Goal: Task Accomplishment & Management: Manage account settings

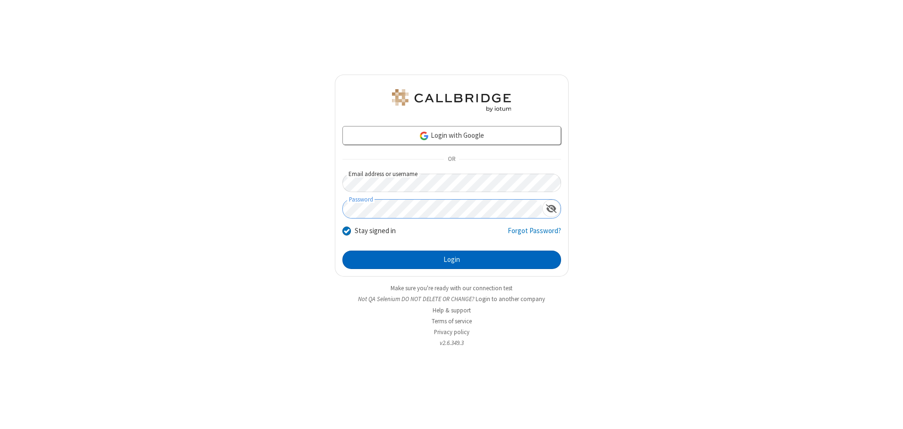
click at [451, 260] on button "Login" at bounding box center [451, 260] width 219 height 19
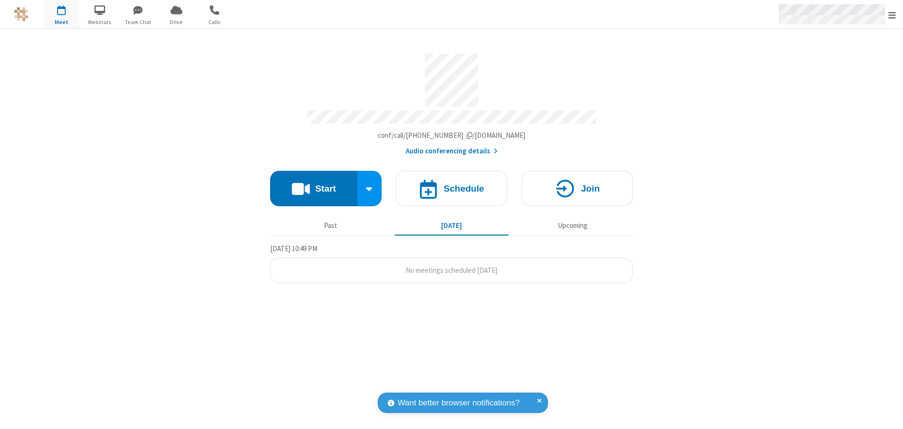
click at [892, 15] on span "Open menu" at bounding box center [892, 14] width 8 height 9
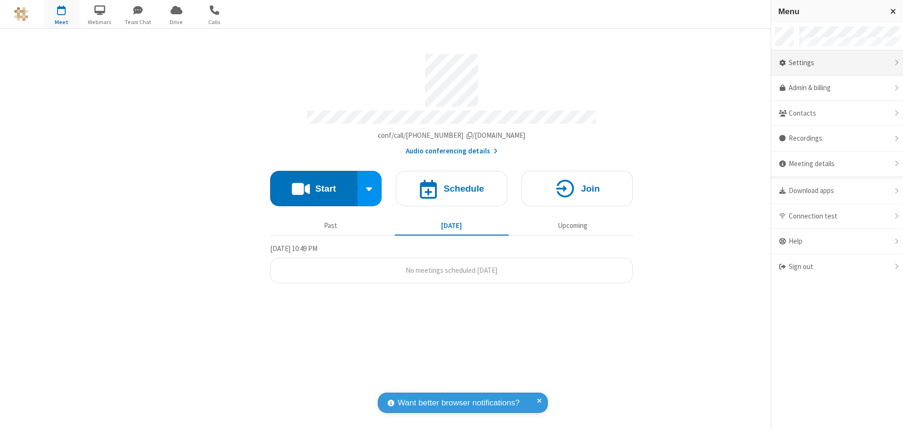
click at [836, 63] on div "Settings" at bounding box center [837, 63] width 132 height 25
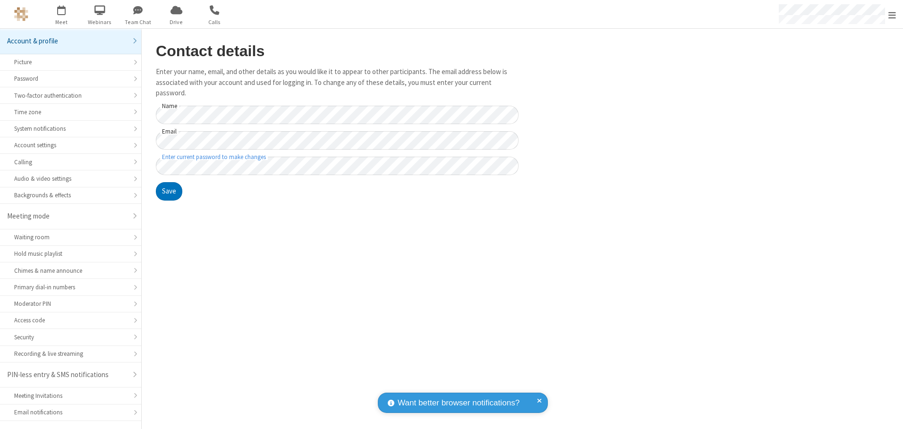
scroll to position [17, 0]
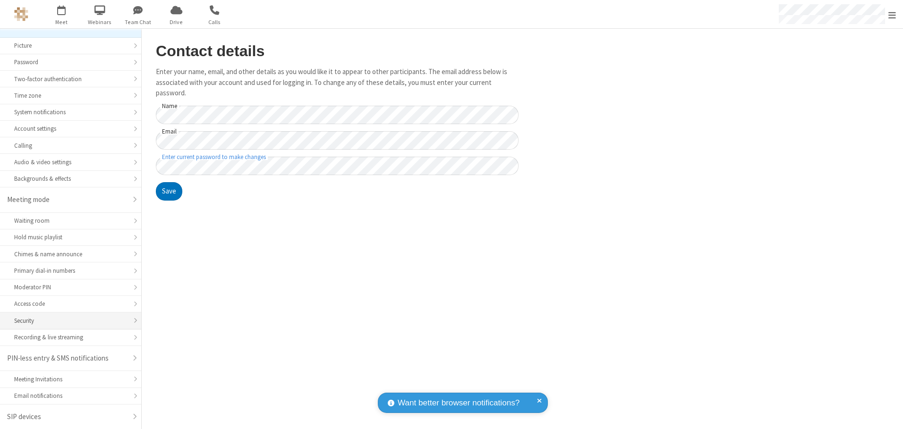
click at [67, 321] on div "Security" at bounding box center [70, 320] width 113 height 9
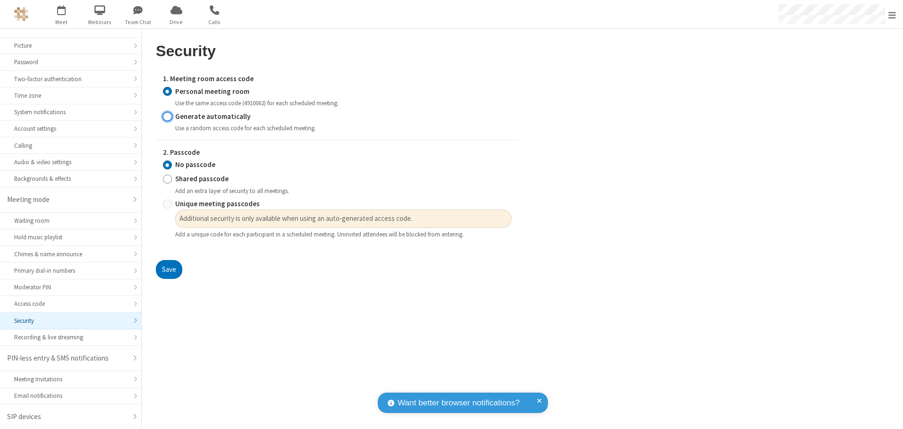
click at [167, 116] on input "Generate automatically" at bounding box center [167, 116] width 9 height 10
radio input "true"
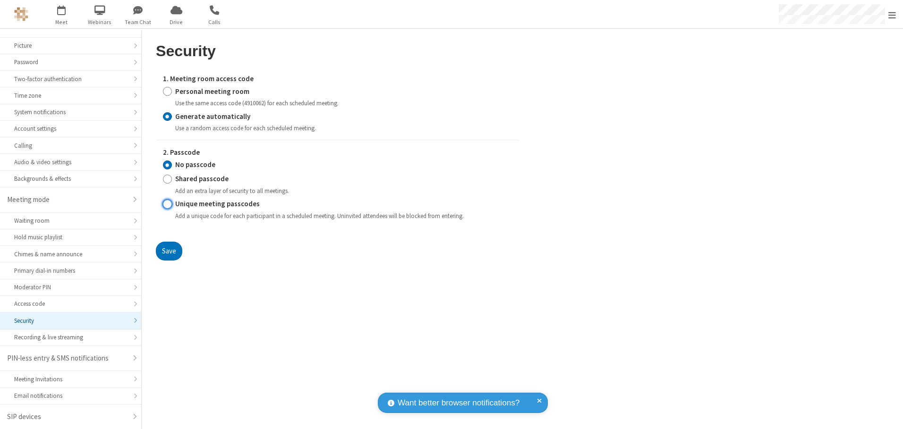
click at [167, 204] on input "Unique meeting passcodes" at bounding box center [167, 204] width 9 height 10
radio input "true"
click at [169, 251] on button "Save" at bounding box center [169, 251] width 26 height 19
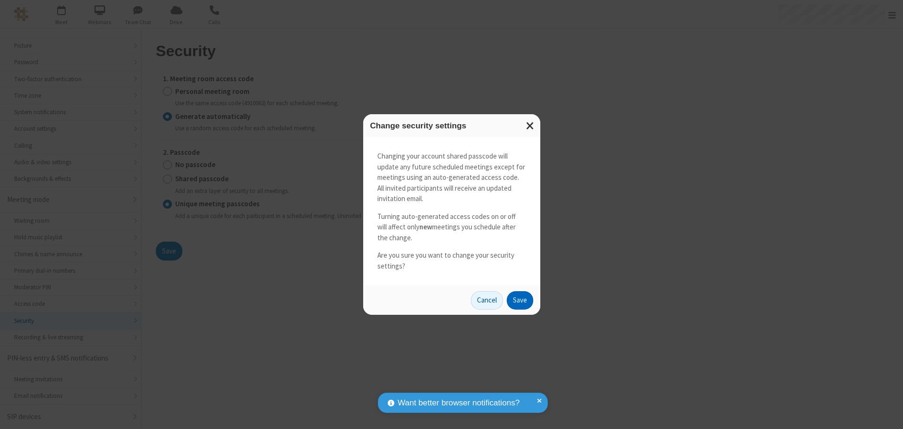
click at [519, 300] on button "Save" at bounding box center [519, 300] width 26 height 19
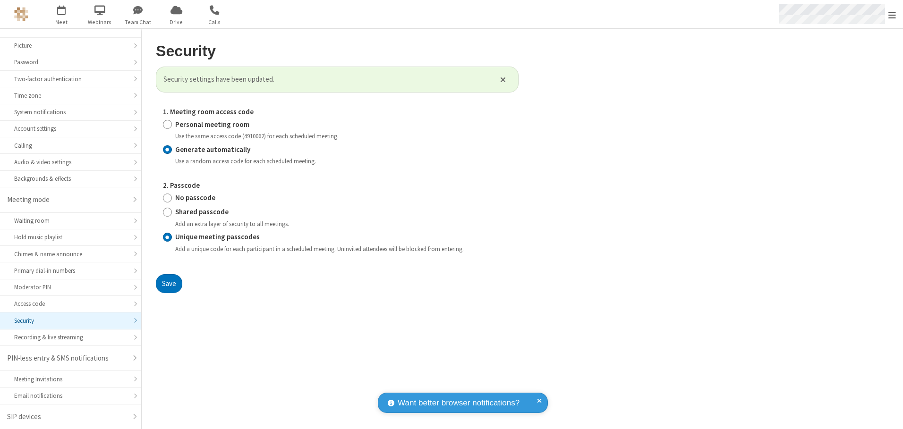
click at [892, 15] on span "Open menu" at bounding box center [892, 14] width 8 height 9
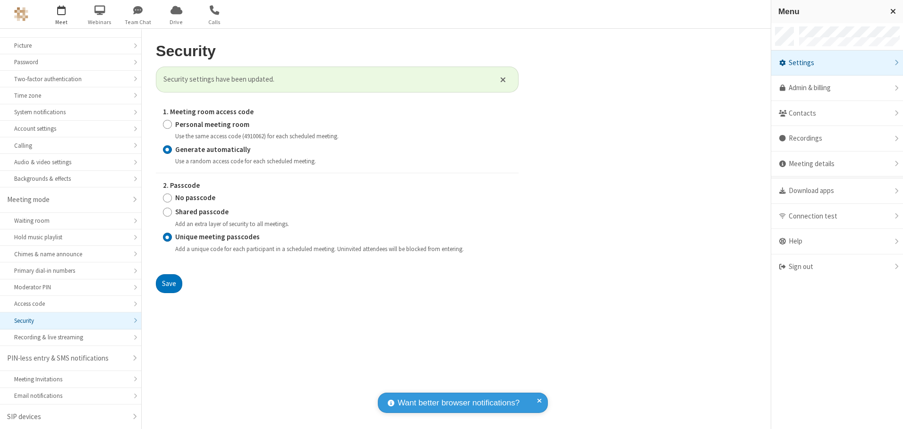
click at [61, 14] on span "button" at bounding box center [61, 10] width 35 height 16
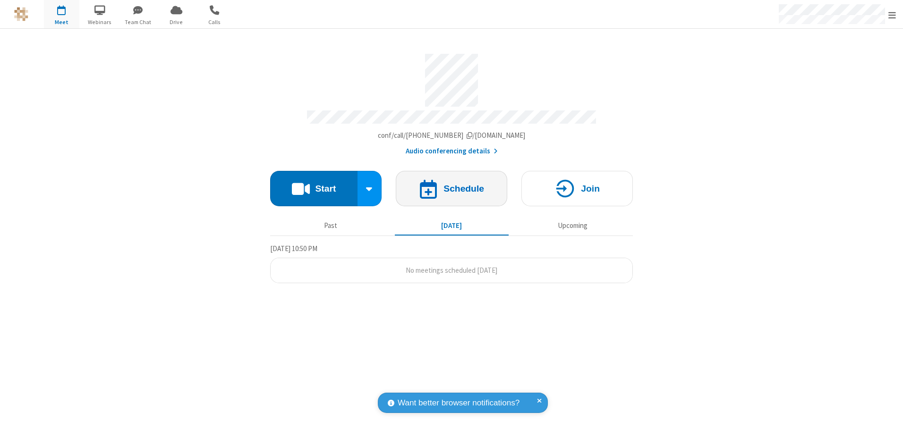
click at [451, 185] on h4 "Schedule" at bounding box center [463, 188] width 41 height 9
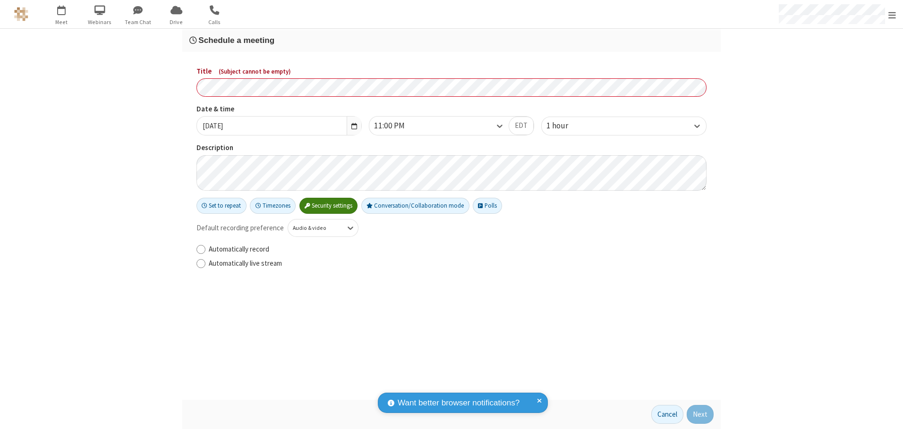
click at [451, 40] on h3 "Schedule a meeting" at bounding box center [451, 40] width 524 height 9
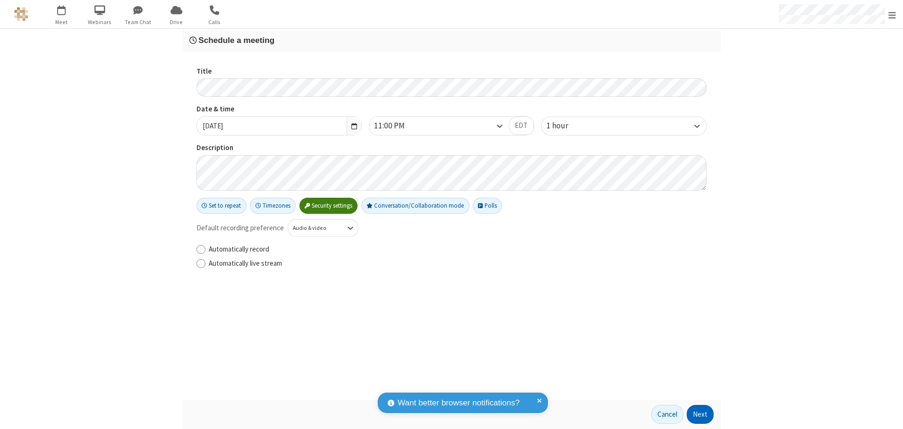
click at [700, 414] on button "Next" at bounding box center [699, 414] width 27 height 19
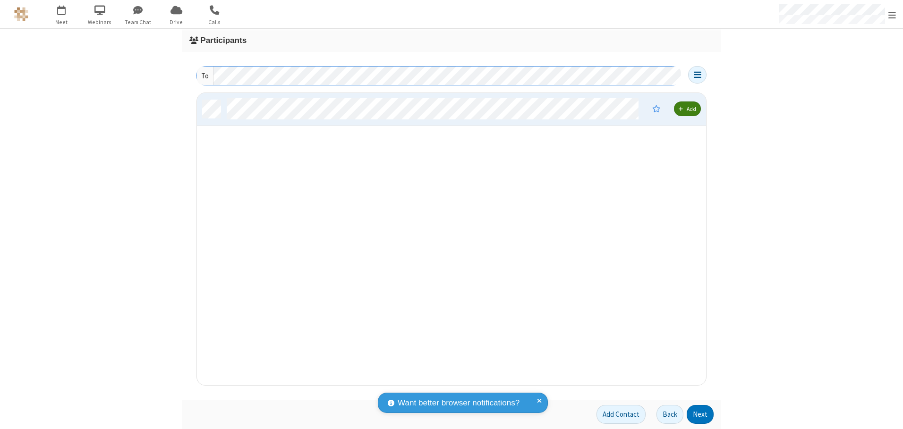
scroll to position [285, 502]
click at [700, 414] on button "Next" at bounding box center [699, 414] width 27 height 19
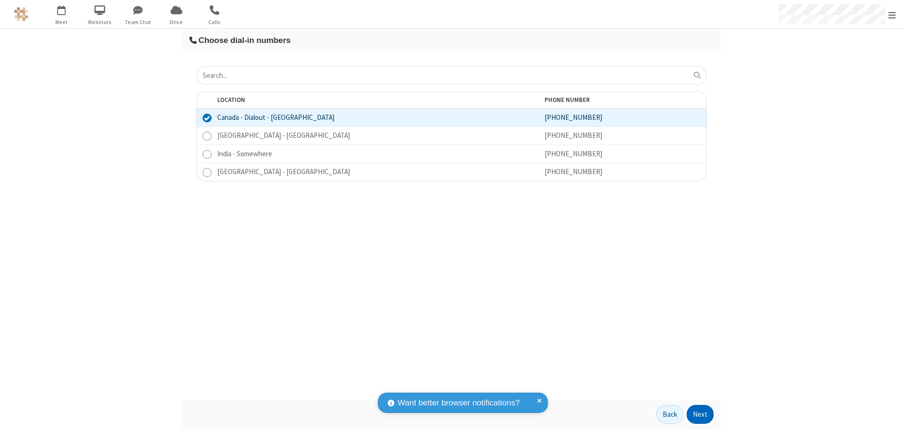
click at [700, 414] on button "Next" at bounding box center [699, 414] width 27 height 19
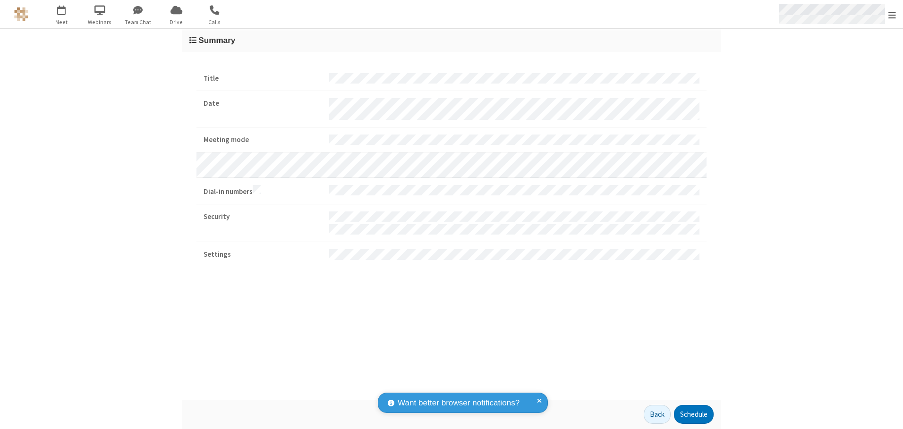
click at [892, 15] on span "Open menu" at bounding box center [892, 14] width 8 height 9
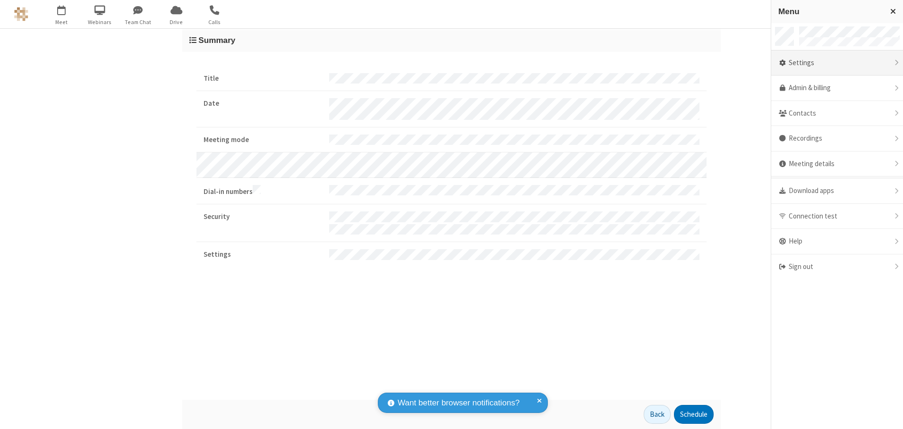
click at [836, 63] on div "Settings" at bounding box center [837, 63] width 132 height 25
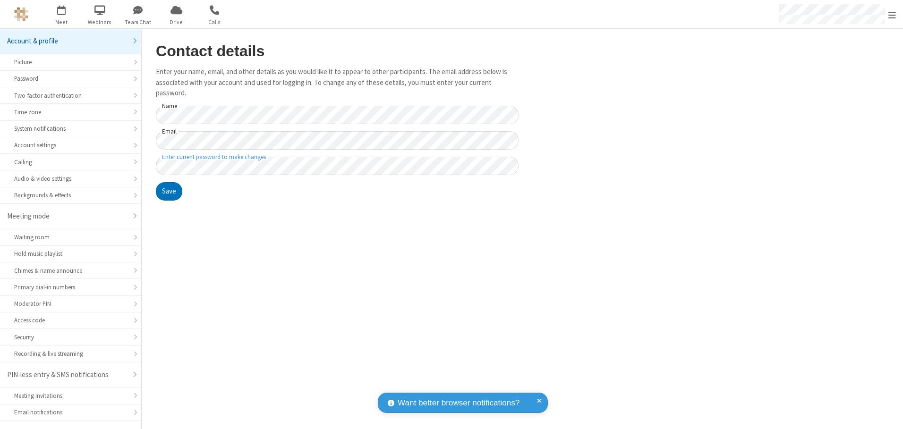
scroll to position [17, 0]
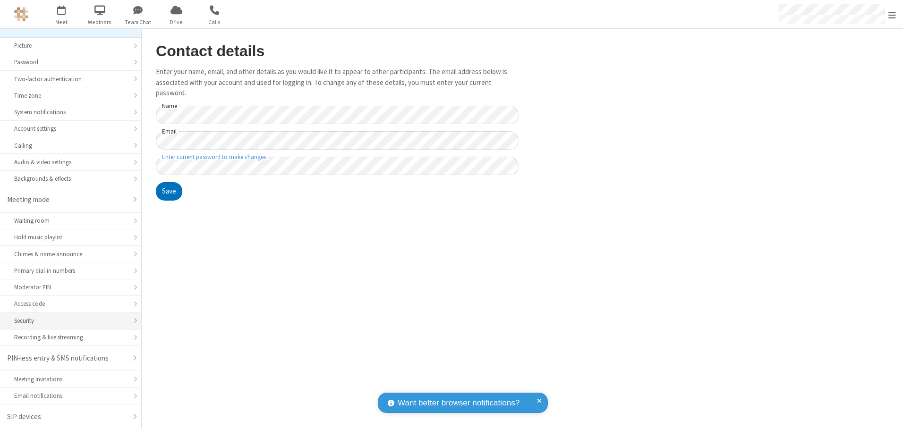
click at [67, 321] on div "Security" at bounding box center [70, 320] width 113 height 9
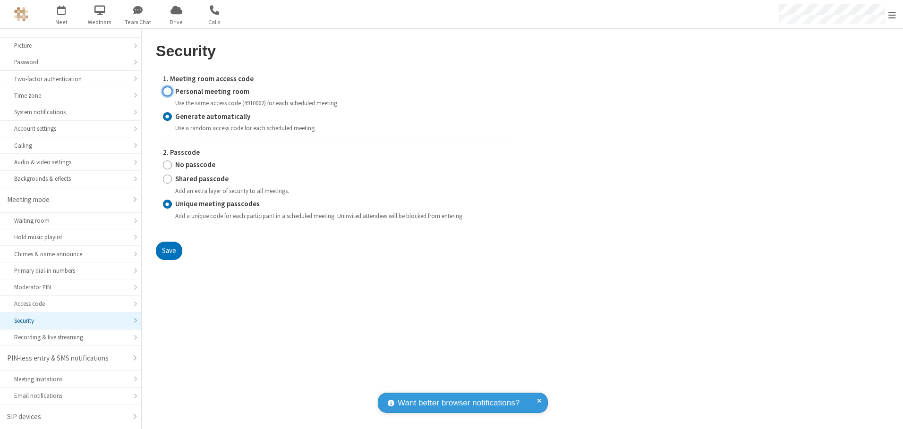
click at [167, 91] on input "Personal meeting room" at bounding box center [167, 91] width 9 height 10
radio input "true"
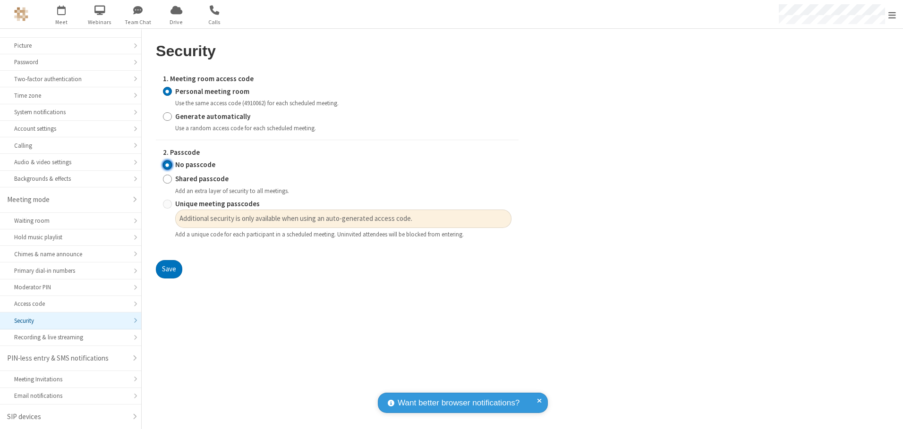
click at [167, 165] on input "No passcode" at bounding box center [167, 165] width 9 height 10
click at [169, 270] on button "Save" at bounding box center [169, 269] width 26 height 19
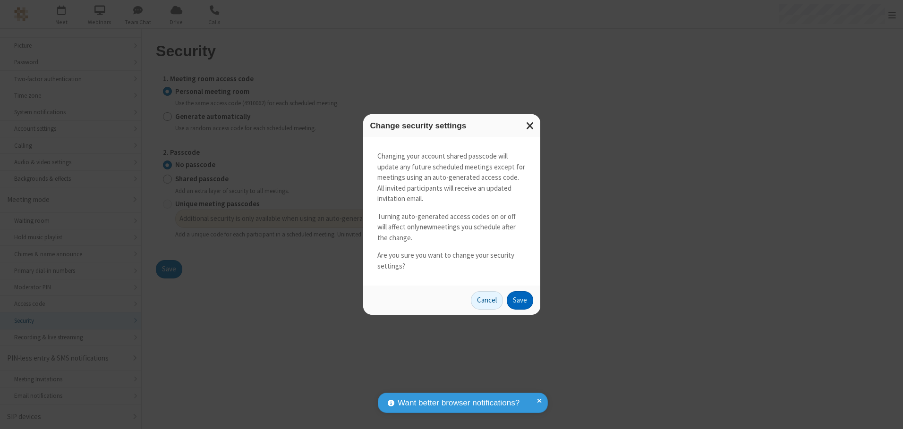
click at [519, 300] on button "Save" at bounding box center [519, 300] width 26 height 19
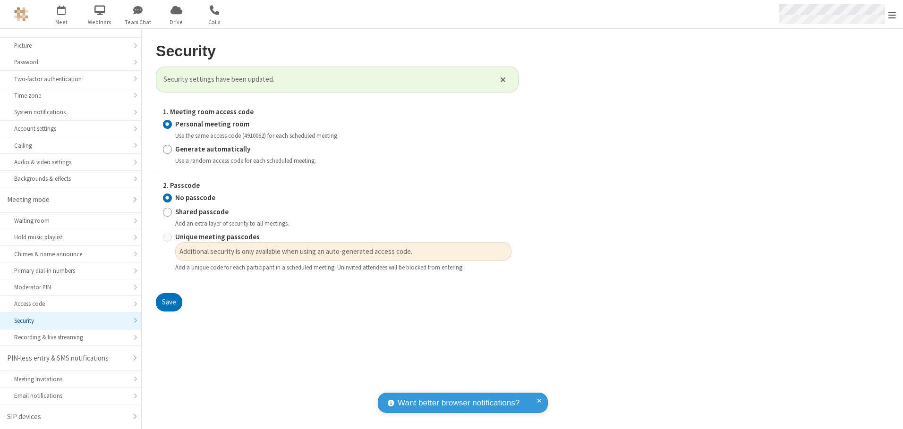
click at [892, 14] on span "Open menu" at bounding box center [892, 14] width 8 height 9
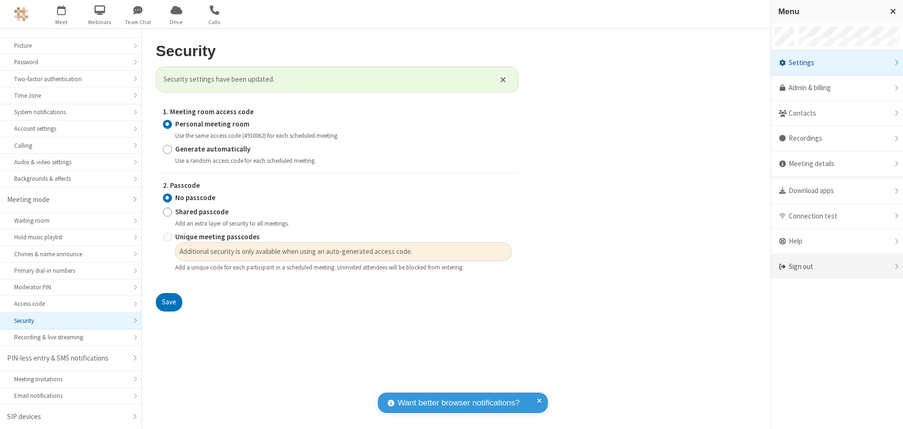
click at [836, 267] on div "Sign out" at bounding box center [837, 266] width 132 height 25
